Goal: Information Seeking & Learning: Learn about a topic

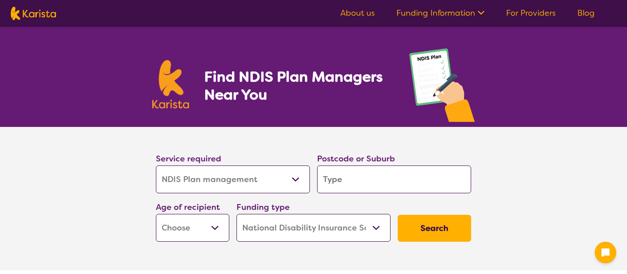
select select "NDIS Plan management"
select select "NDIS"
select select "NDIS Plan management"
select select "NDIS"
click at [255, 180] on select "Allied Health Assistant Assessment ([MEDICAL_DATA] or [MEDICAL_DATA]) Behaviour…" at bounding box center [233, 179] width 154 height 28
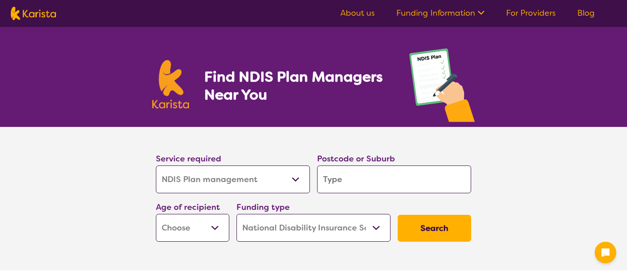
drag, startPoint x: 0, startPoint y: 0, endPoint x: 273, endPoint y: 179, distance: 326.2
click at [255, 180] on select "Allied Health Assistant Assessment ([MEDICAL_DATA] or [MEDICAL_DATA]) Behaviour…" at bounding box center [233, 179] width 154 height 28
click at [334, 179] on input "search" at bounding box center [394, 179] width 154 height 28
type input "2"
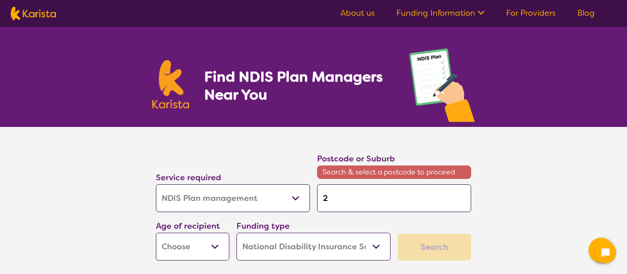
type input "22"
type input "228"
type input "2287"
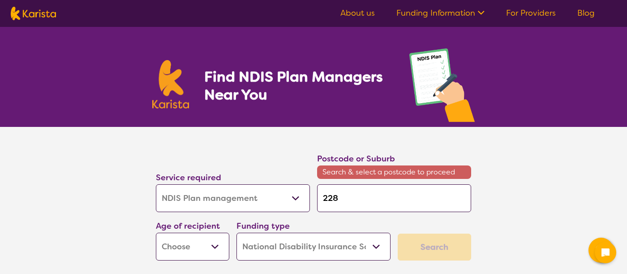
type input "2287"
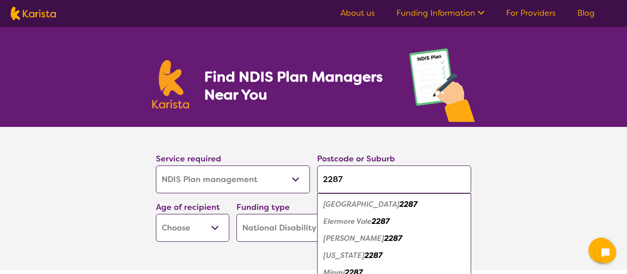
type input "2287"
click at [364, 253] on em "2287" at bounding box center [373, 254] width 18 height 9
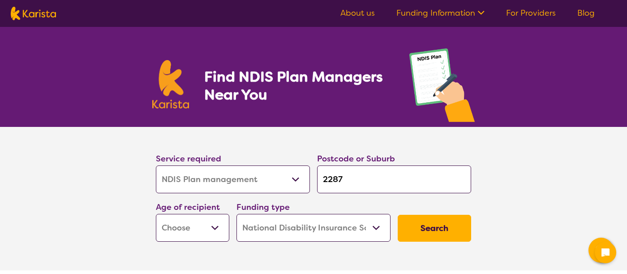
drag, startPoint x: 72, startPoint y: 234, endPoint x: 192, endPoint y: 224, distance: 120.0
click at [75, 234] on section "Service required Allied Health Assistant Assessment ([MEDICAL_DATA] or [MEDICAL…" at bounding box center [313, 198] width 627 height 143
click at [195, 223] on select "Early Childhood - 0 to 9 Child - 10 to 11 Adolescent - 12 to 17 Adult - 18 to 6…" at bounding box center [192, 228] width 73 height 28
select select "CH"
click at [156, 214] on select "Early Childhood - 0 to 9 Child - 10 to 11 Adolescent - 12 to 17 Adult - 18 to 6…" at bounding box center [192, 228] width 73 height 28
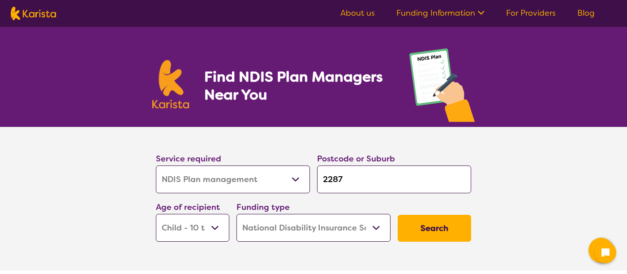
select select "CH"
click at [202, 225] on select "Early Childhood - 0 to 9 Child - 10 to 11 Adolescent - 12 to 17 Adult - 18 to 6…" at bounding box center [192, 228] width 73 height 28
select select "EC"
click at [156, 214] on select "Early Childhood - 0 to 9 Child - 10 to 11 Adolescent - 12 to 17 Adult - 18 to 6…" at bounding box center [192, 228] width 73 height 28
select select "EC"
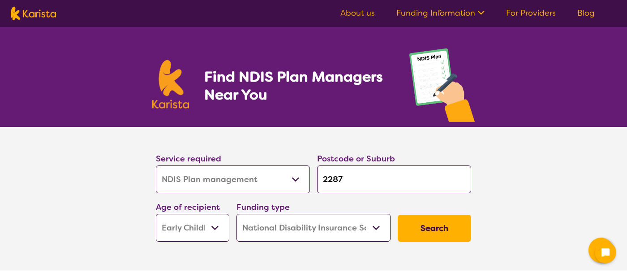
click at [424, 226] on button "Search" at bounding box center [434, 227] width 73 height 27
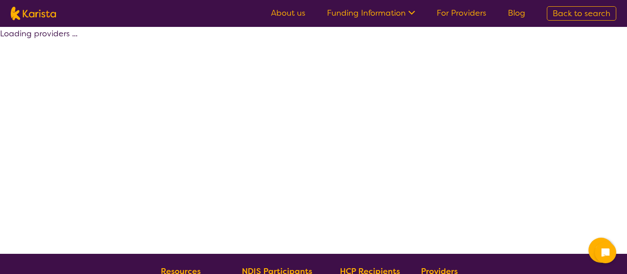
select select "by_score"
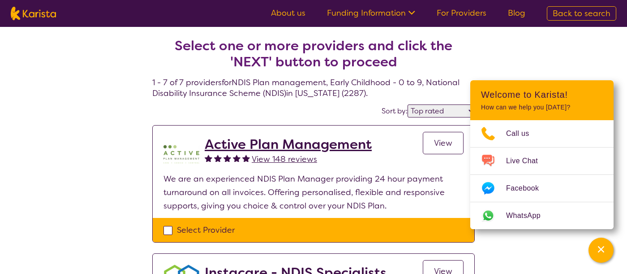
select select "NDIS Plan management"
select select "EC"
select select "NDIS"
select select "NDIS Plan management"
select select "EC"
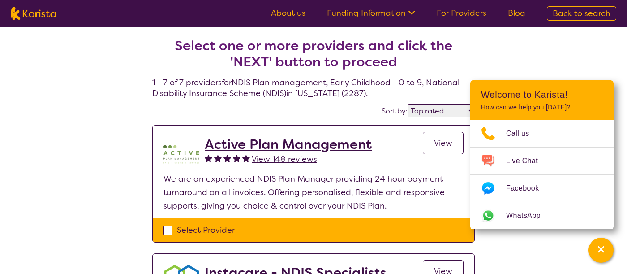
select select "NDIS"
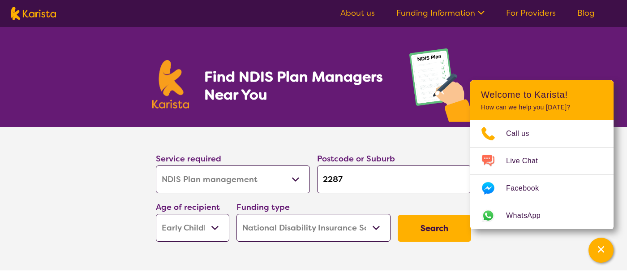
click at [217, 219] on select "Early Childhood - 0 to 9 Child - 10 to 11 Adolescent - 12 to 17 Adult - 18 to 6…" at bounding box center [192, 228] width 73 height 28
select select "CH"
click at [156, 214] on select "Early Childhood - 0 to 9 Child - 10 to 11 Adolescent - 12 to 17 Adult - 18 to 6…" at bounding box center [192, 228] width 73 height 28
select select "CH"
click at [411, 230] on button "Search" at bounding box center [434, 227] width 73 height 27
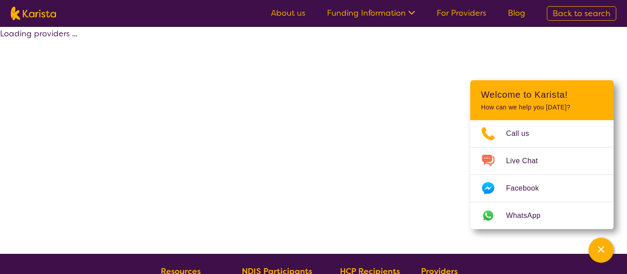
select select "by_score"
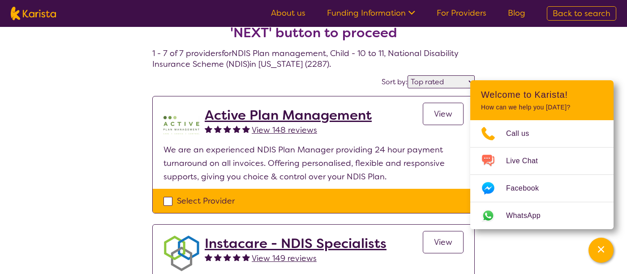
scroll to position [45, 0]
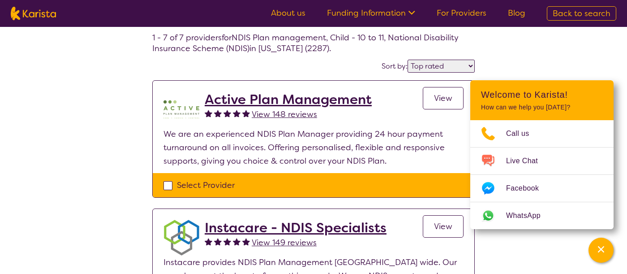
click at [428, 97] on link "View" at bounding box center [443, 98] width 41 height 22
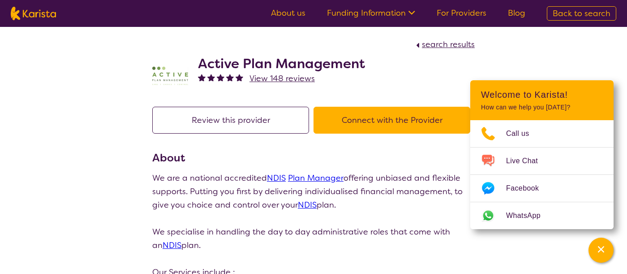
scroll to position [45, 0]
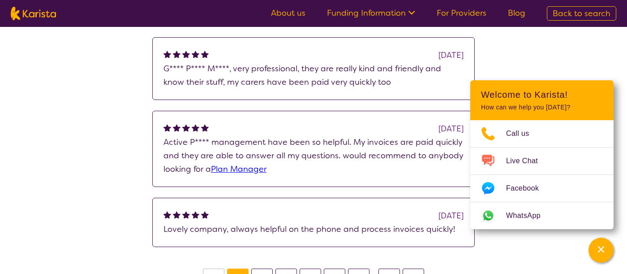
scroll to position [806, 0]
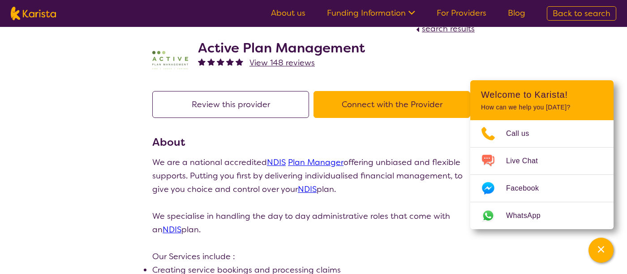
scroll to position [0, 0]
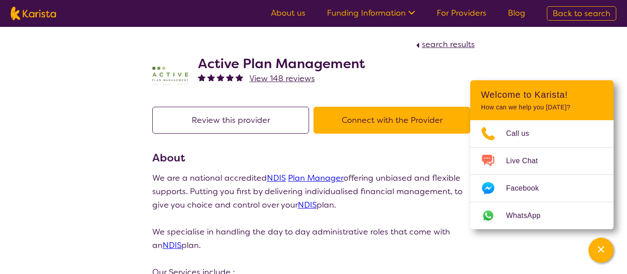
select select "by_score"
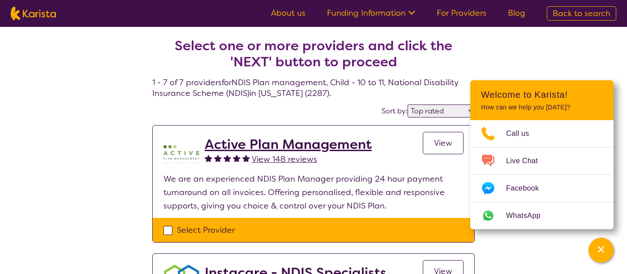
scroll to position [45, 0]
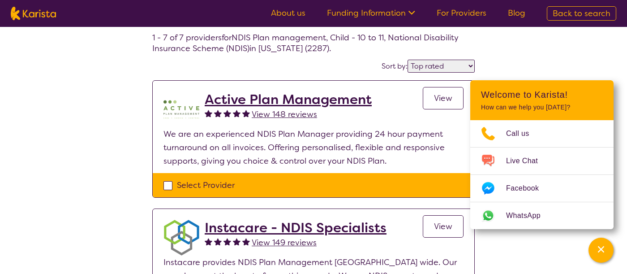
click at [171, 178] on div "Select Provider" at bounding box center [313, 184] width 300 height 13
checkbox input "true"
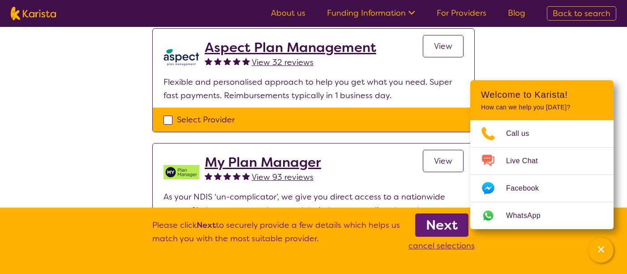
scroll to position [493, 0]
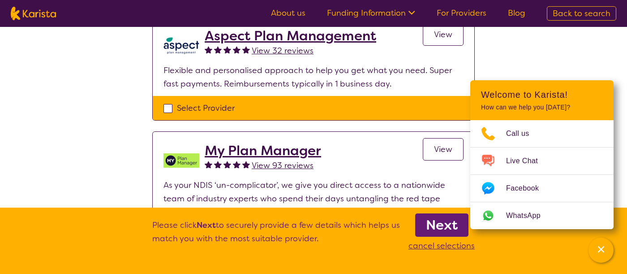
click at [169, 101] on div "Select Provider" at bounding box center [313, 107] width 300 height 13
checkbox input "true"
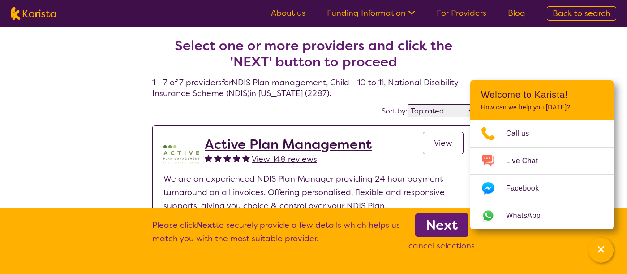
click at [427, 221] on b "Next" at bounding box center [442, 225] width 32 height 18
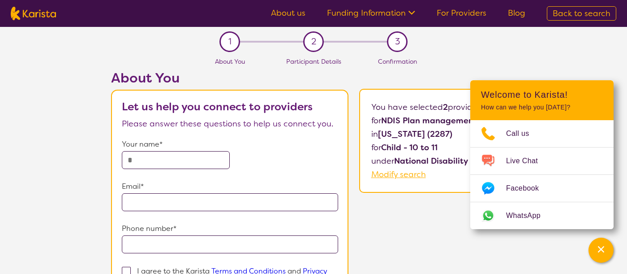
select select "by_score"
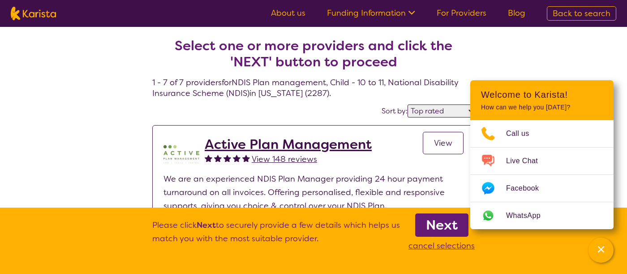
select select "NDIS Plan management"
select select "CH"
select select "NDIS"
select select "NDIS Plan management"
select select "CH"
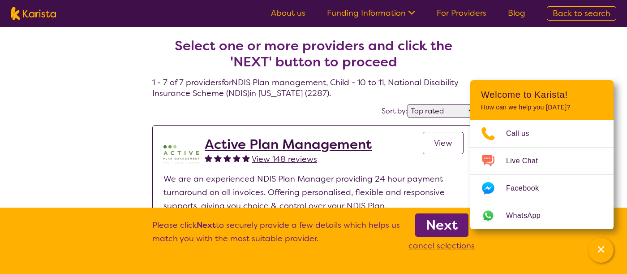
select select "NDIS"
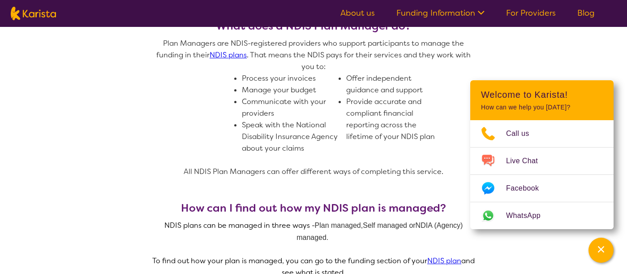
scroll to position [403, 0]
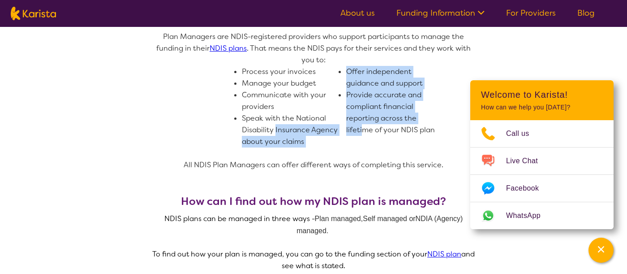
drag, startPoint x: 276, startPoint y: 131, endPoint x: 364, endPoint y: 130, distance: 87.8
click at [364, 130] on ul "Process your invoices Manage your budget Communicate with your providers Speak …" at bounding box center [342, 106] width 201 height 81
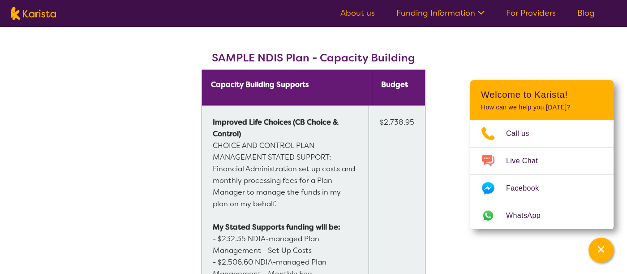
scroll to position [716, 0]
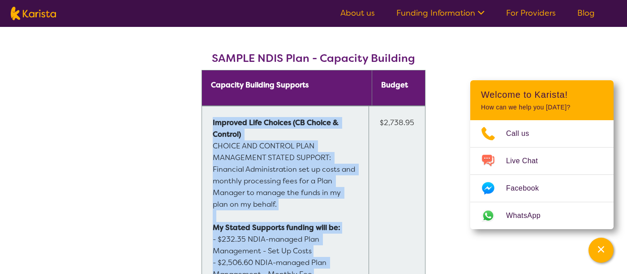
drag, startPoint x: 373, startPoint y: 125, endPoint x: 430, endPoint y: 135, distance: 57.8
click at [430, 135] on span "Capacity Building Supports Budget Improved Life Choices (CB Choice & Control)  …" at bounding box center [313, 186] width 322 height 233
click at [410, 175] on td "$2,738.95" at bounding box center [396, 198] width 56 height 185
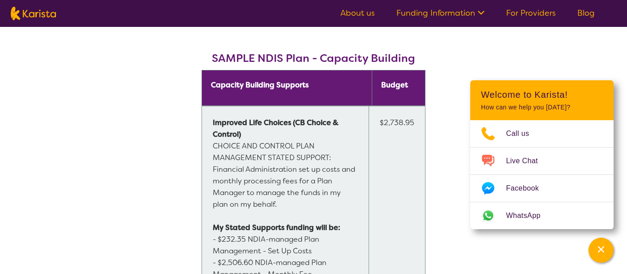
click at [410, 175] on td "$2,738.95" at bounding box center [396, 198] width 56 height 185
